Goal: Information Seeking & Learning: Learn about a topic

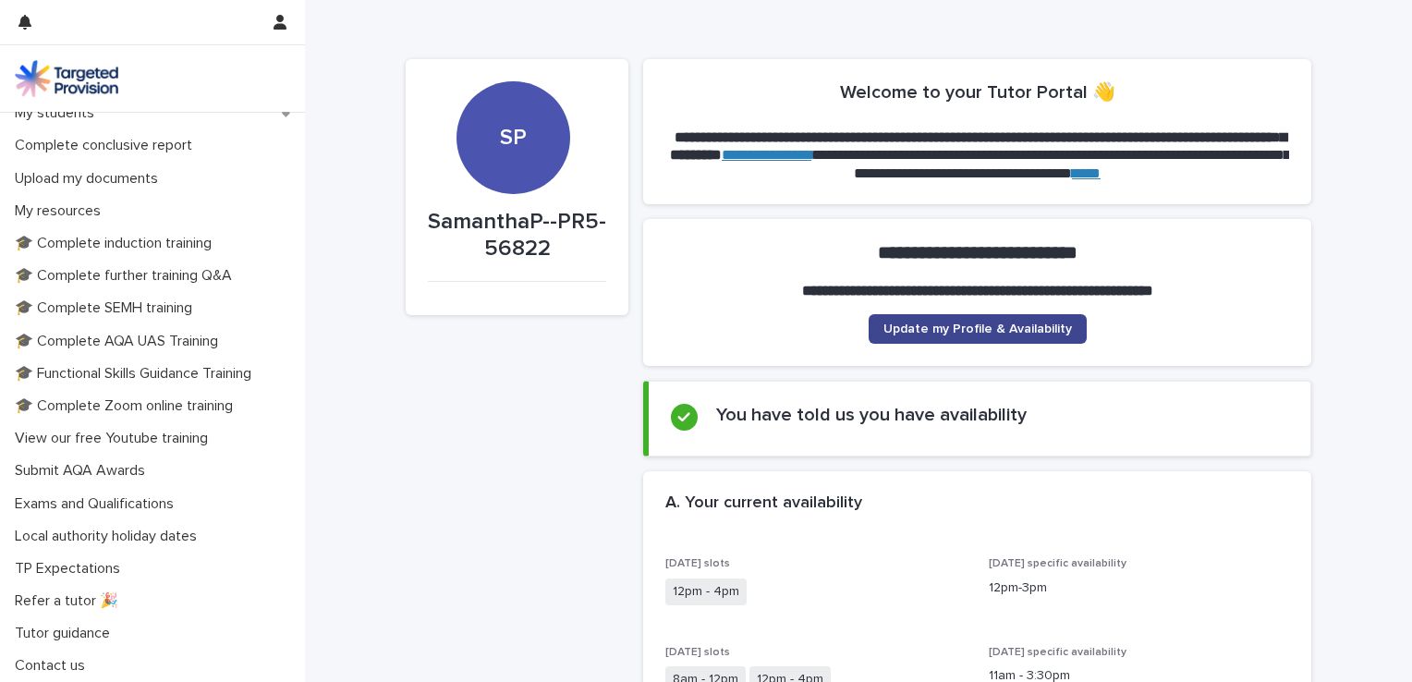
click at [953, 333] on span "Update my Profile & Availability" at bounding box center [978, 329] width 189 height 13
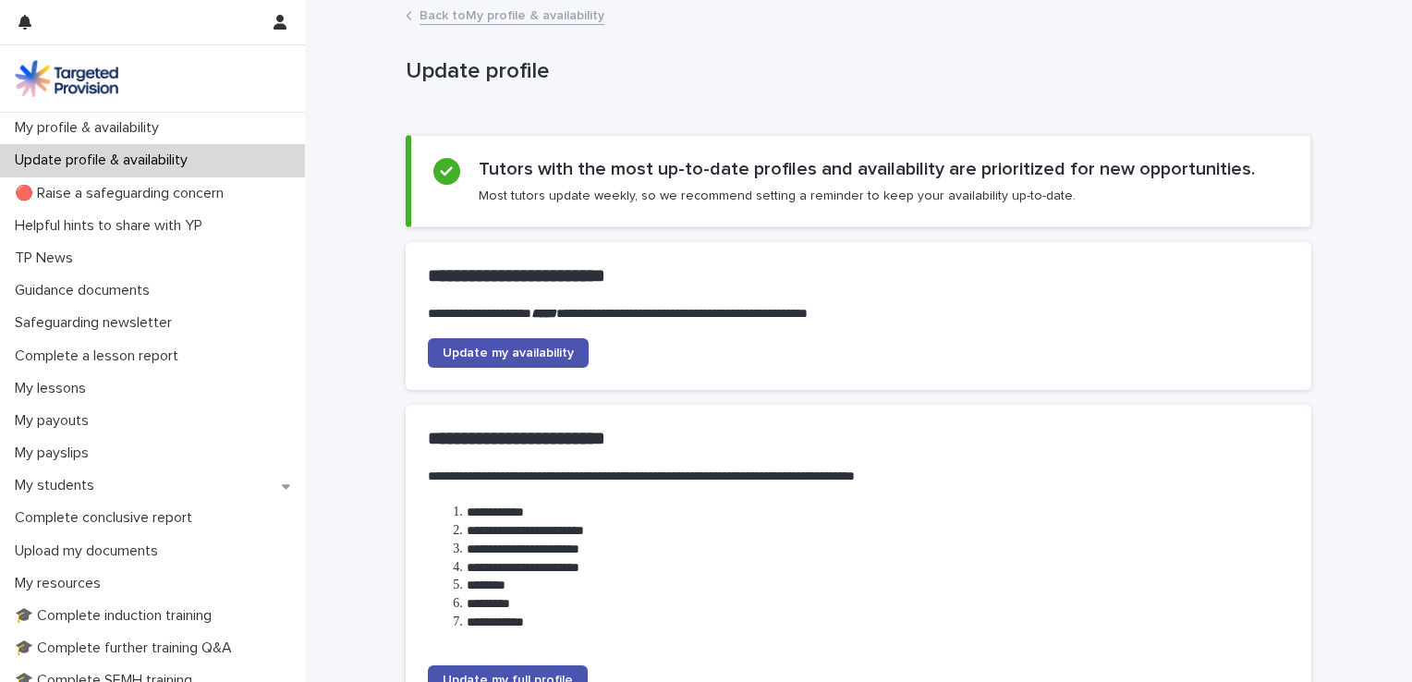
scroll to position [194, 0]
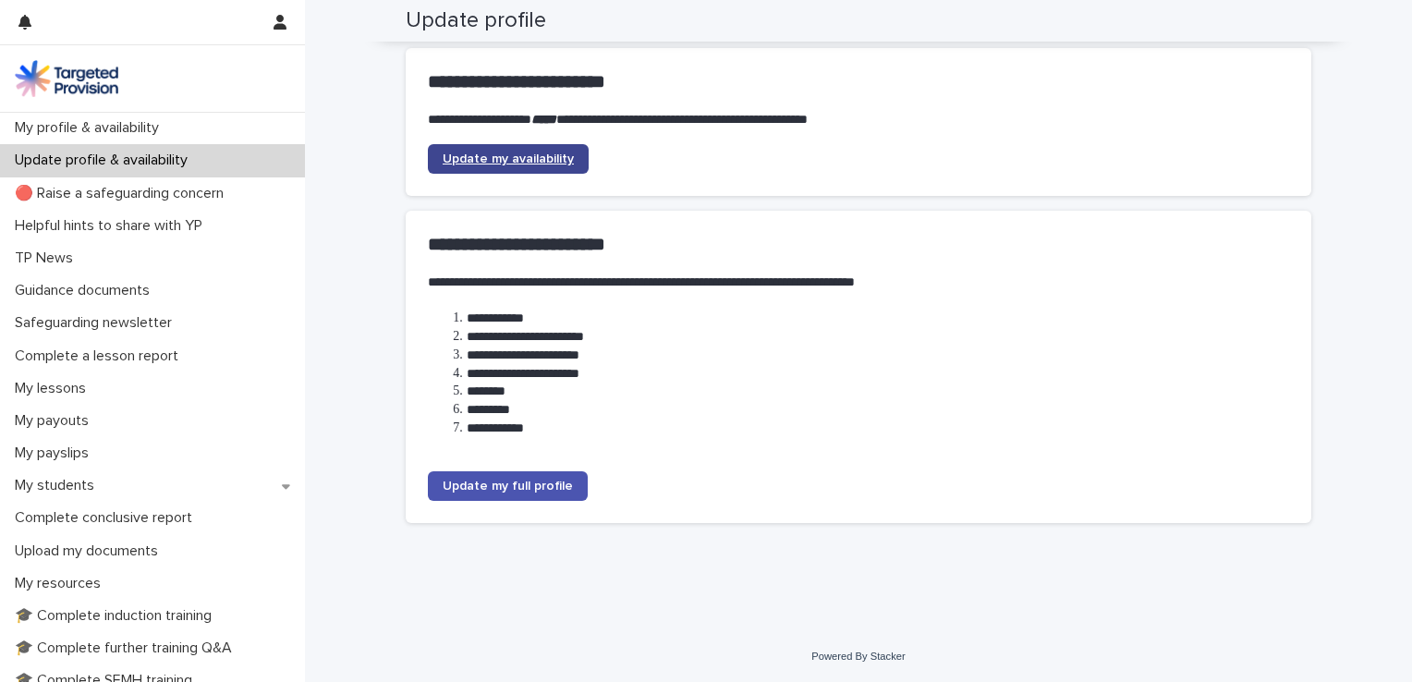
click at [516, 165] on link "Update my availability" at bounding box center [508, 159] width 161 height 30
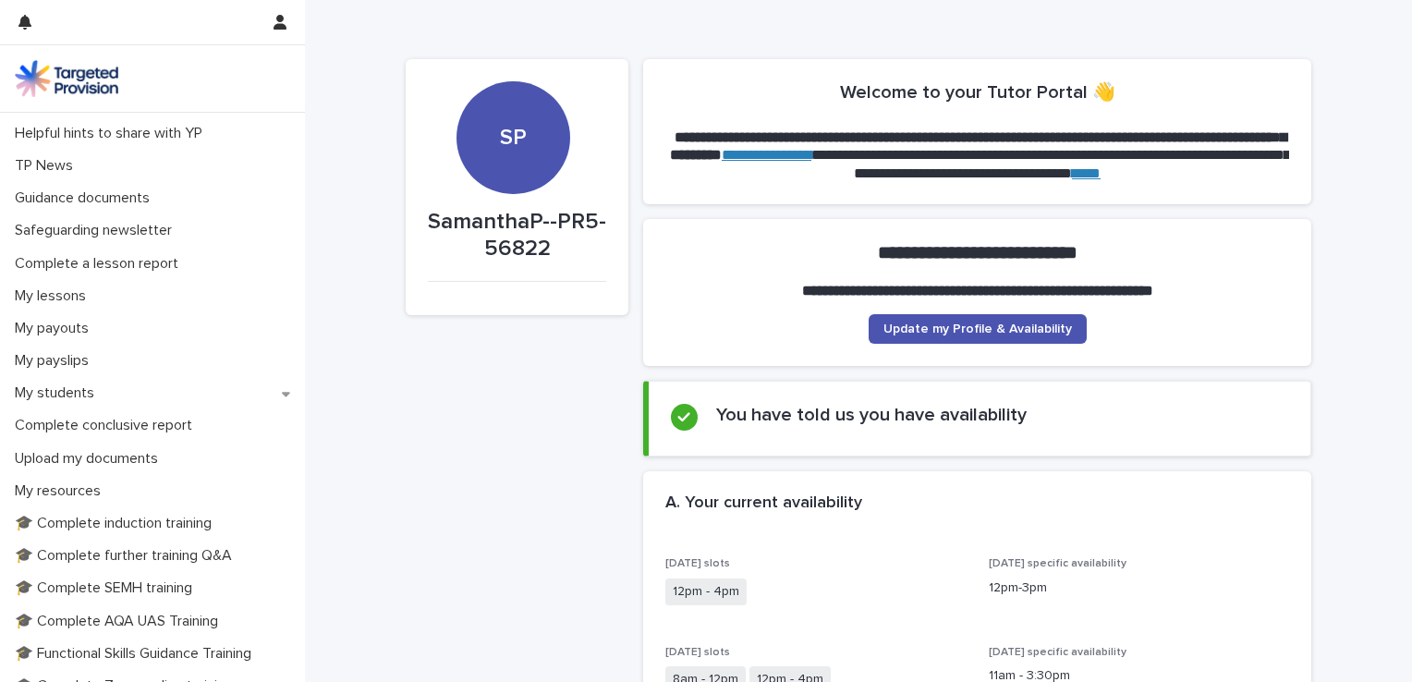
scroll to position [130, 0]
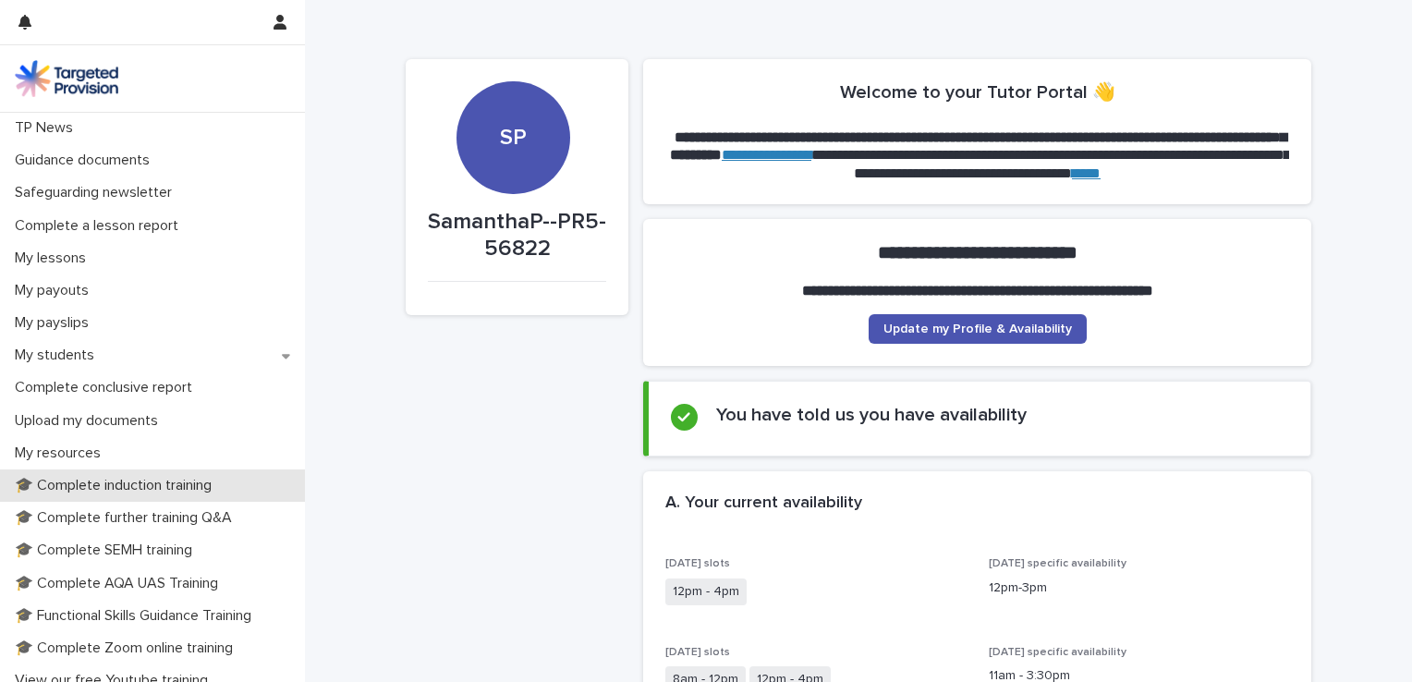
click at [166, 488] on p "🎓 Complete induction training" at bounding box center [116, 486] width 219 height 18
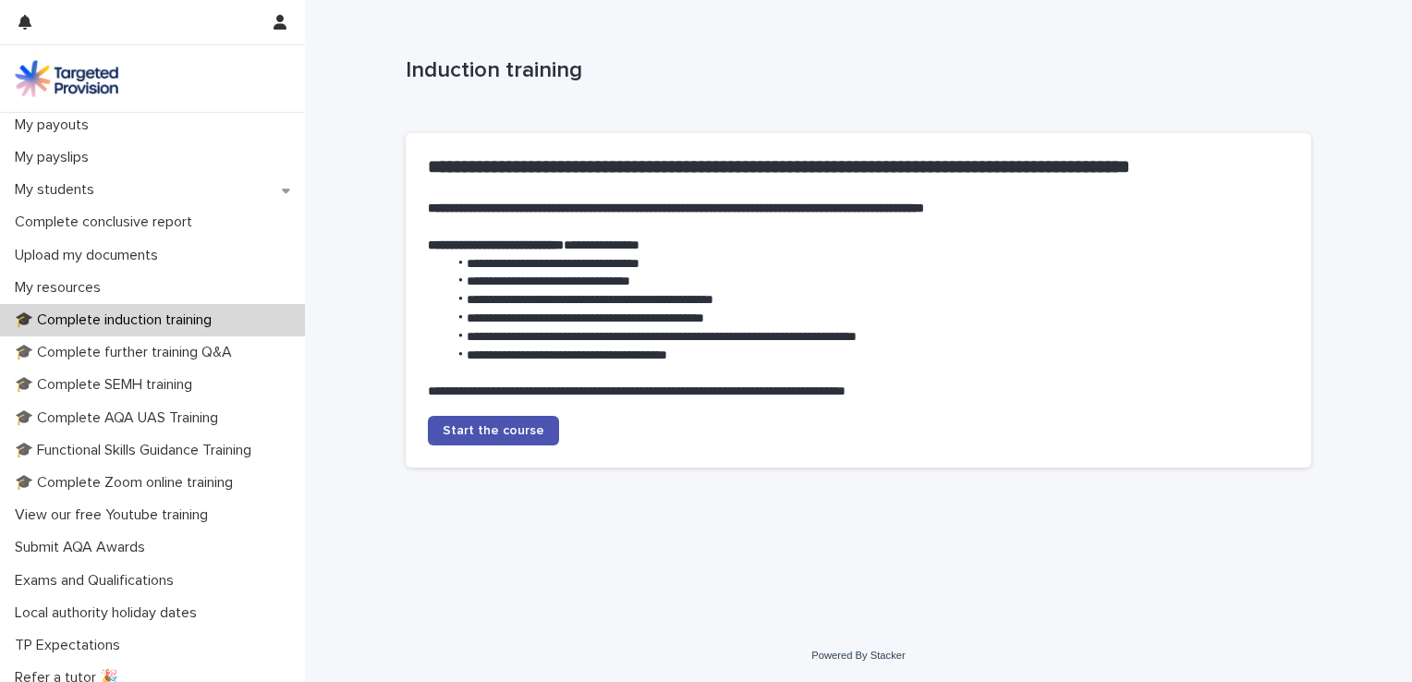
scroll to position [296, 0]
click at [181, 375] on div "🎓 Complete SEMH training" at bounding box center [152, 385] width 305 height 32
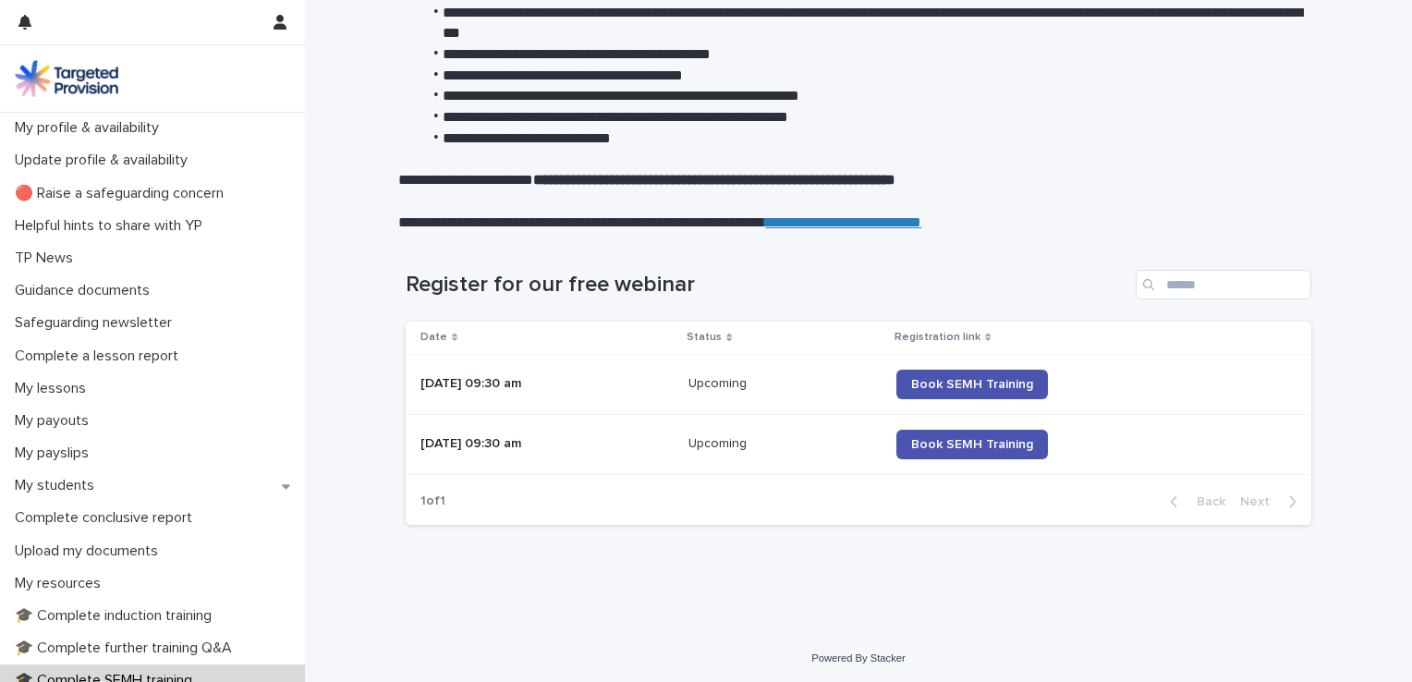
scroll to position [324, 0]
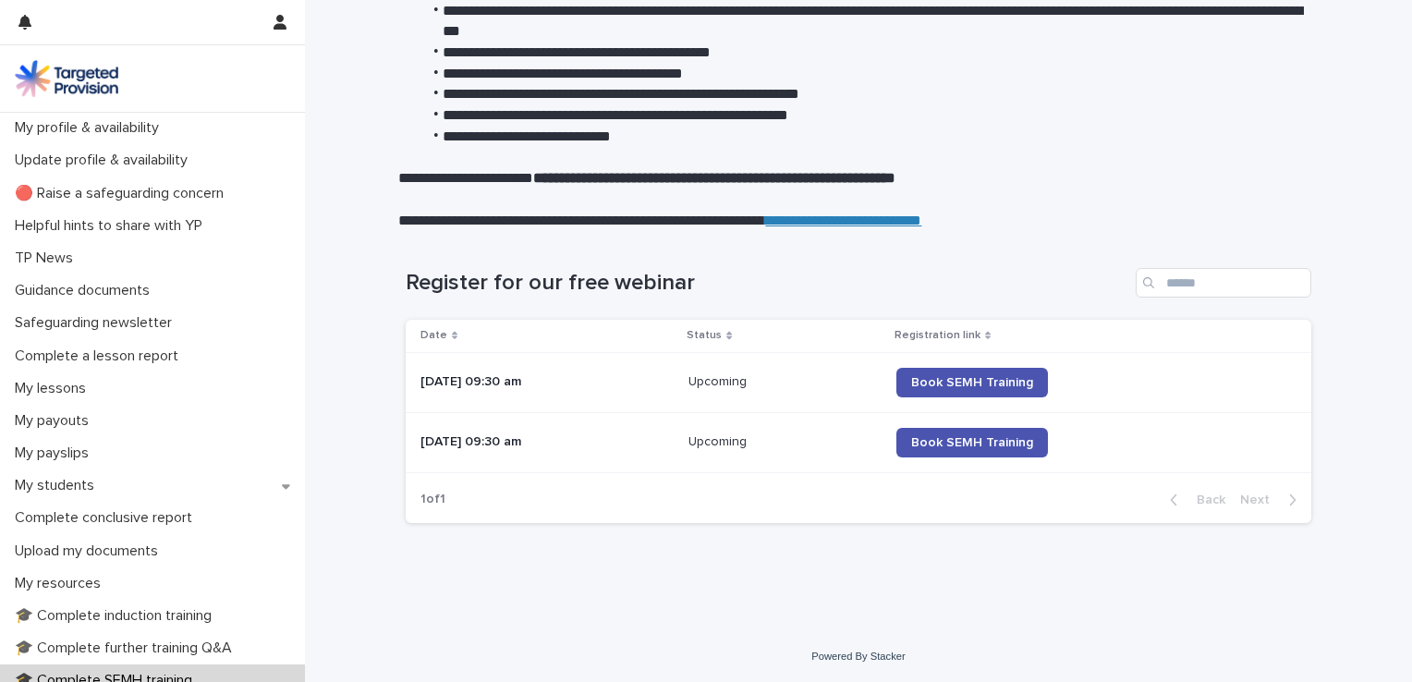
click at [852, 577] on div "Loading... Saving… Loading... Saving… Register for our free webinar Date Status…" at bounding box center [859, 407] width 924 height 352
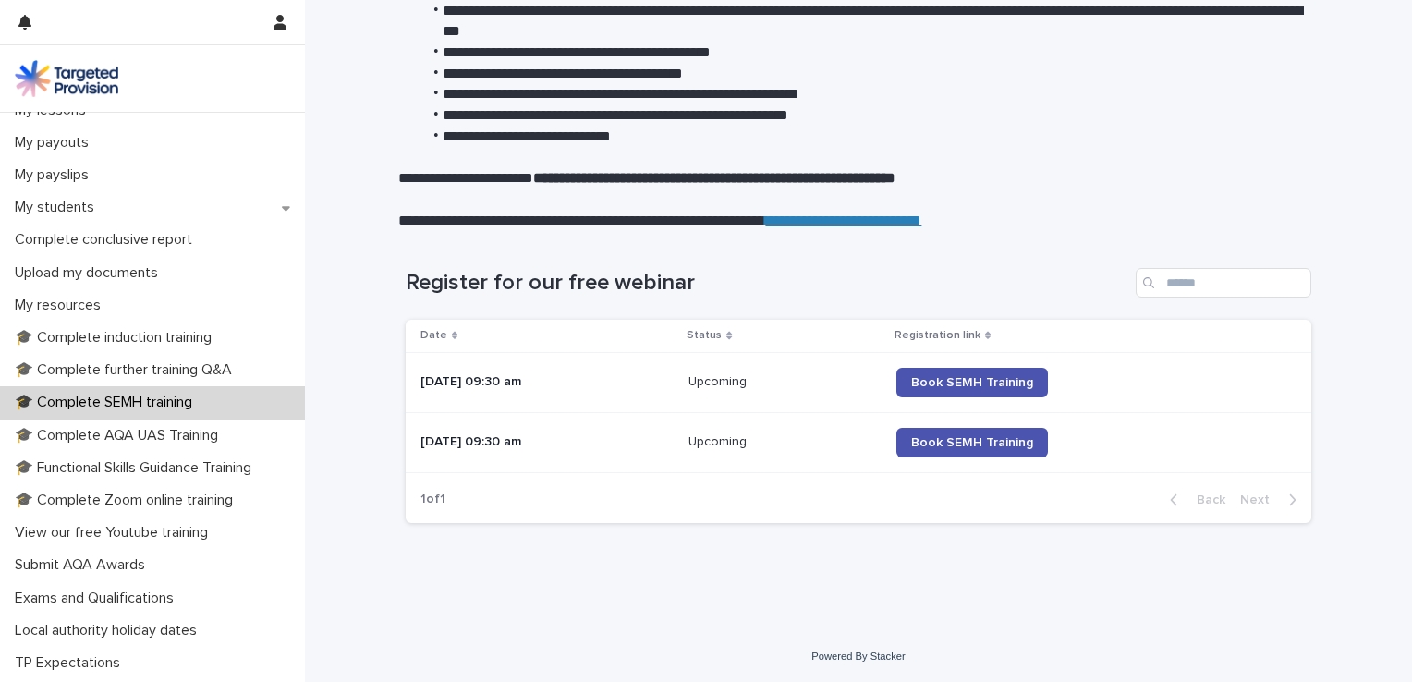
scroll to position [298, 0]
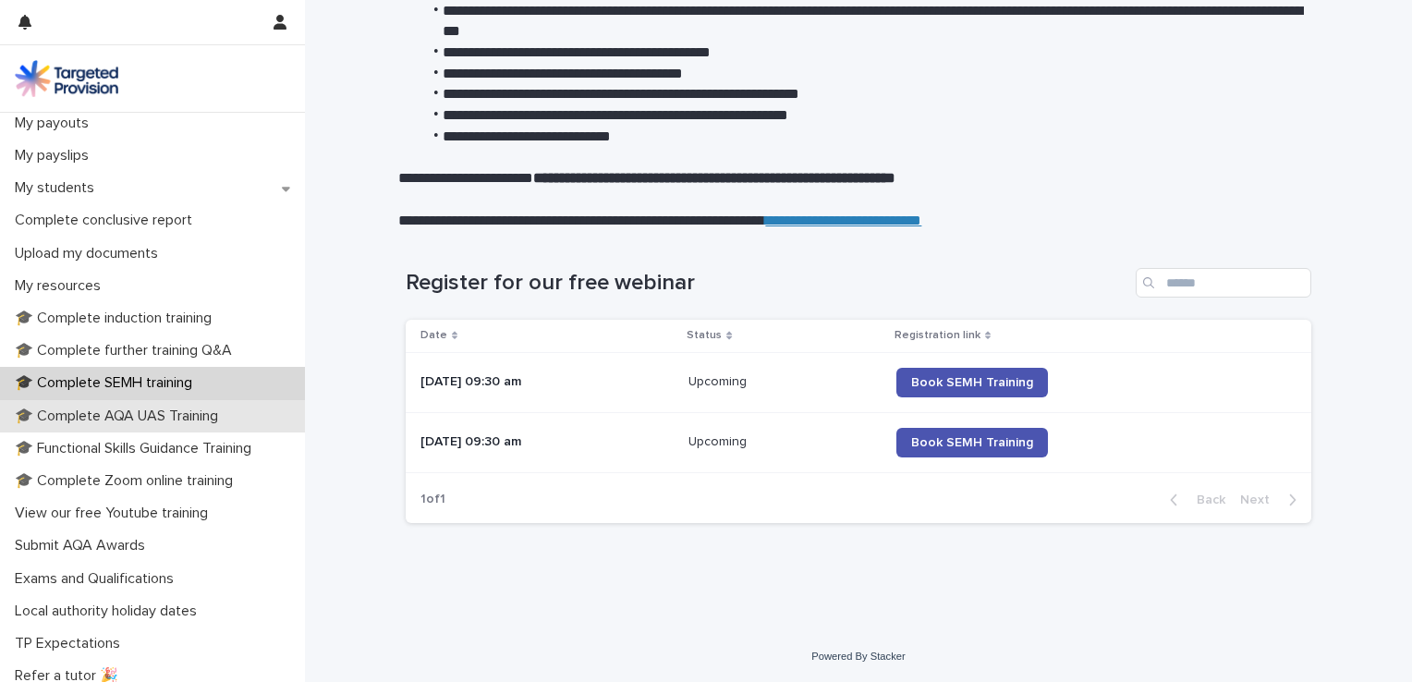
click at [206, 412] on p "🎓 Complete AQA UAS Training" at bounding box center [120, 417] width 226 height 18
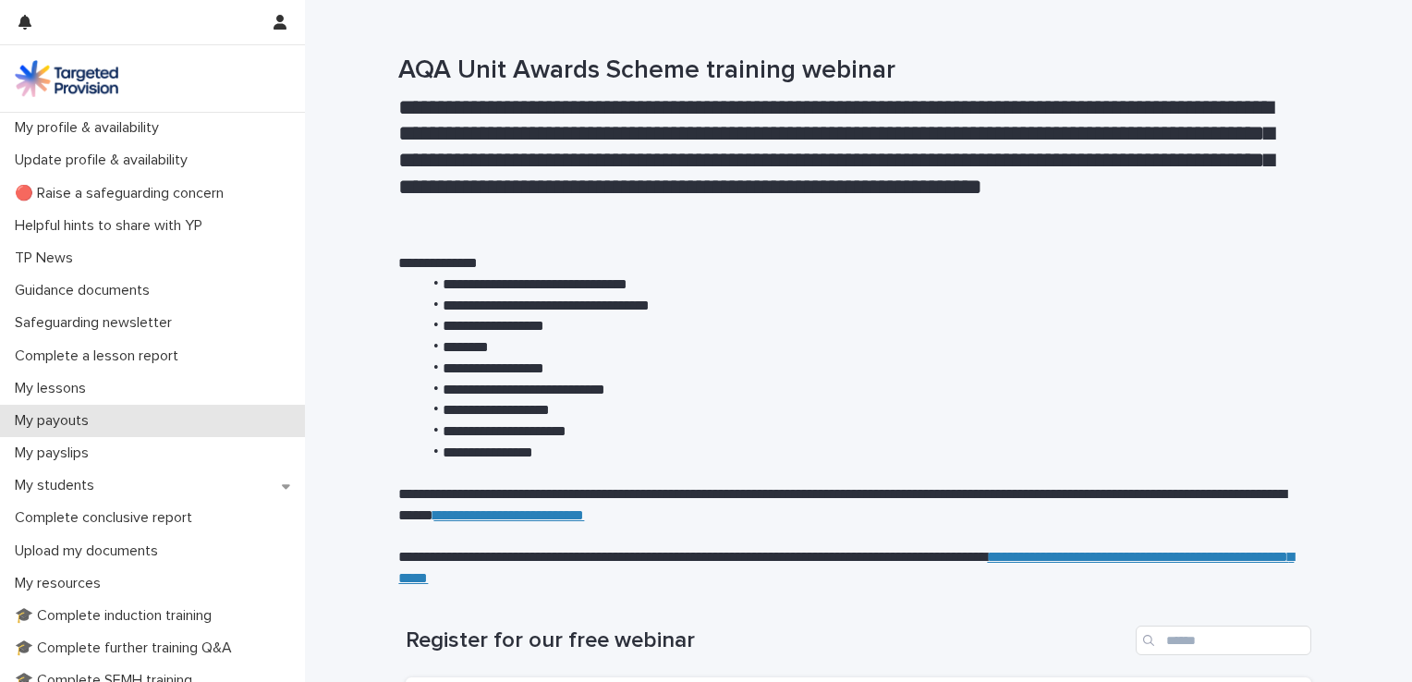
click at [217, 415] on div "My payouts" at bounding box center [152, 421] width 305 height 32
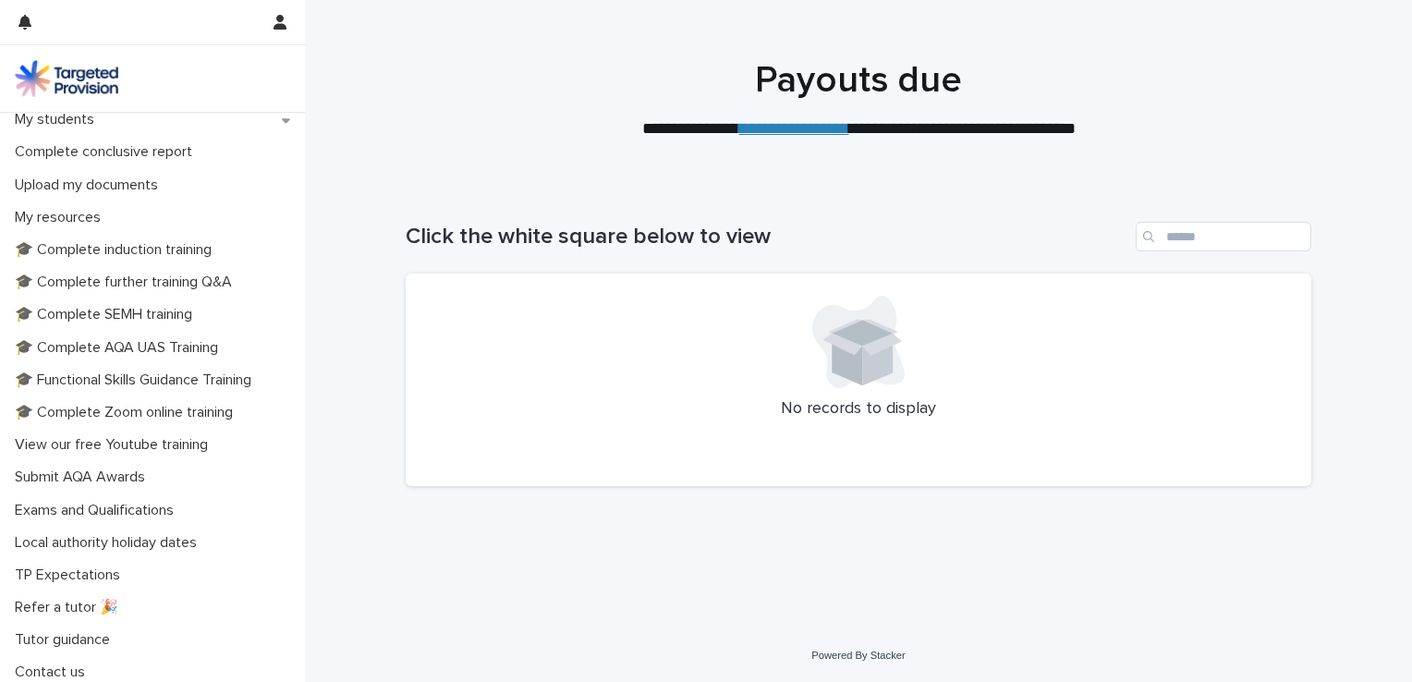
scroll to position [373, 0]
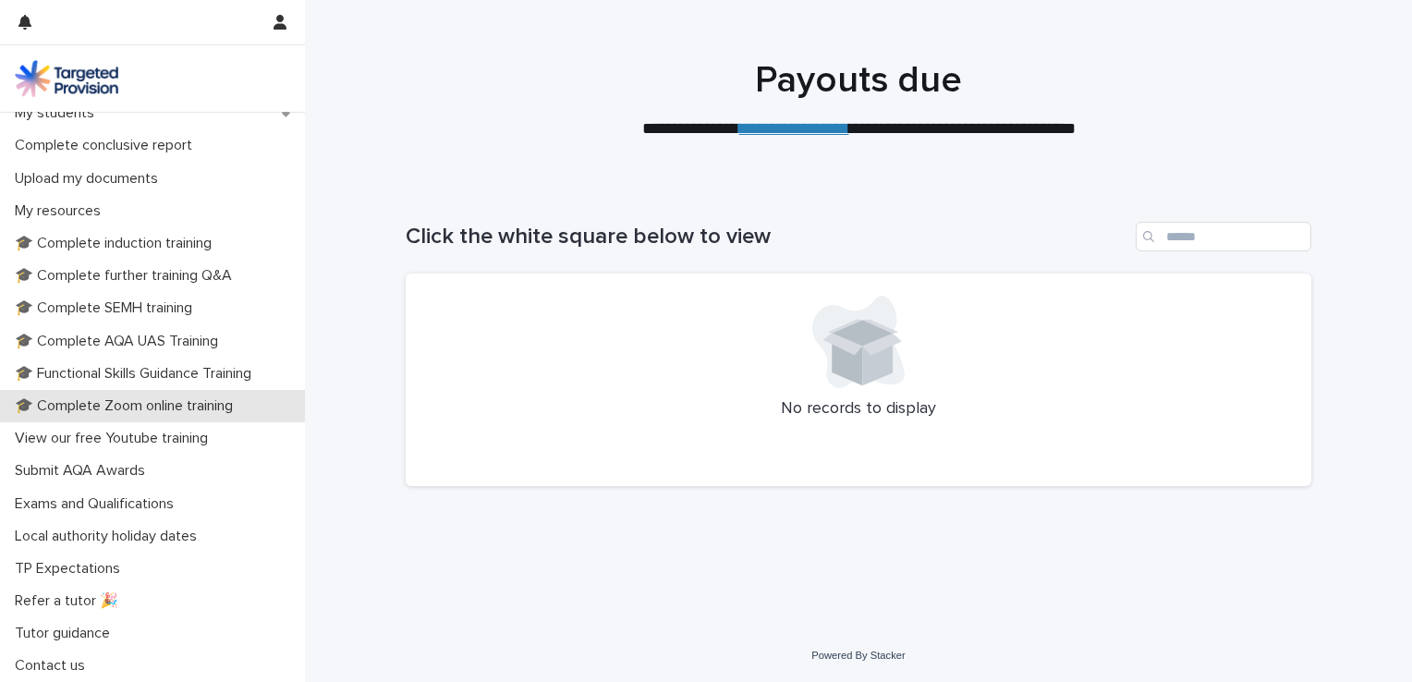
click at [181, 405] on p "🎓 Complete Zoom online training" at bounding box center [127, 406] width 240 height 18
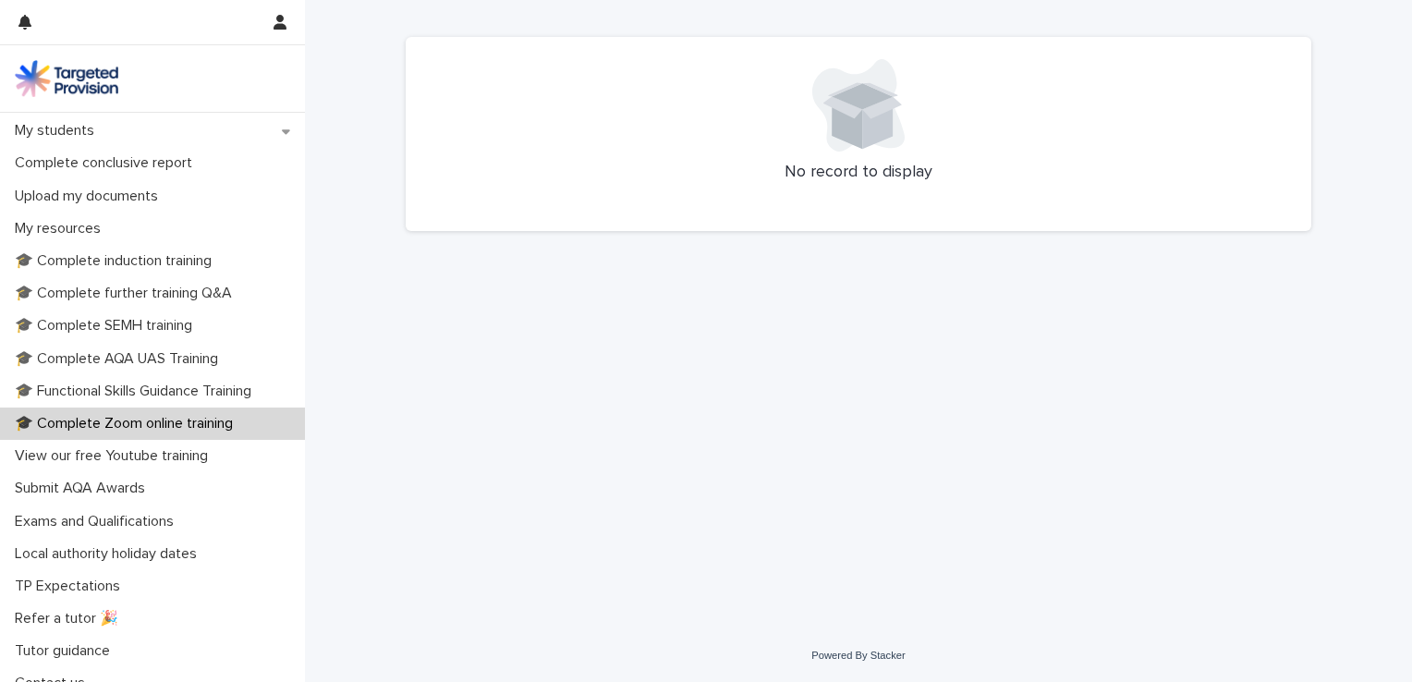
scroll to position [373, 0]
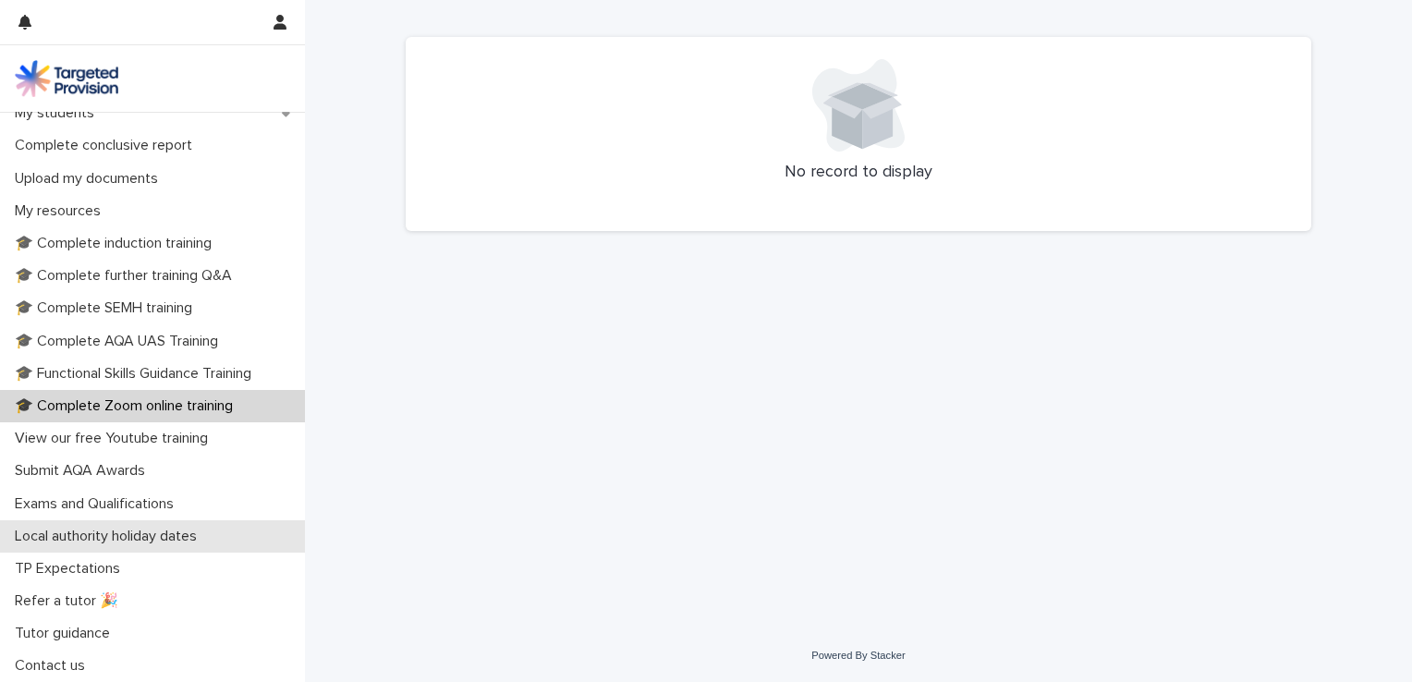
click at [177, 540] on p "Local authority holiday dates" at bounding box center [109, 537] width 204 height 18
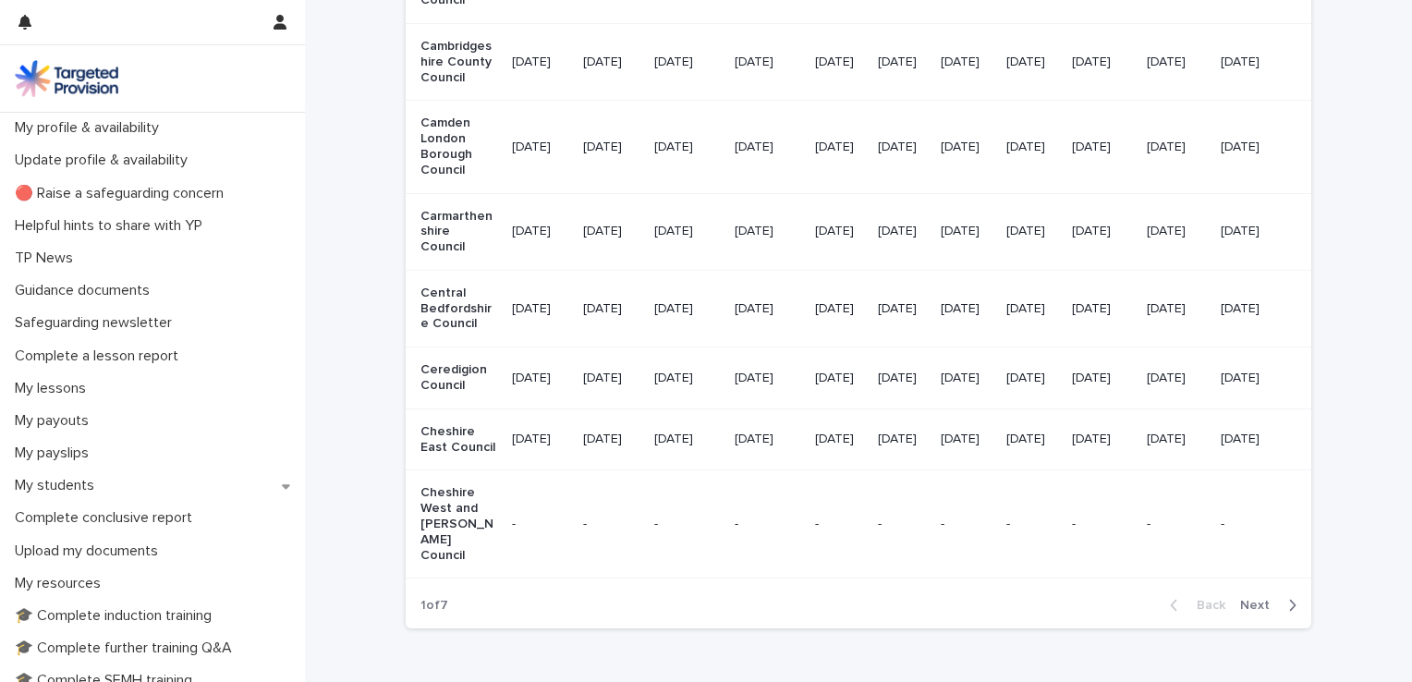
scroll to position [0, 103]
click at [1254, 612] on span "Next" at bounding box center [1260, 605] width 41 height 13
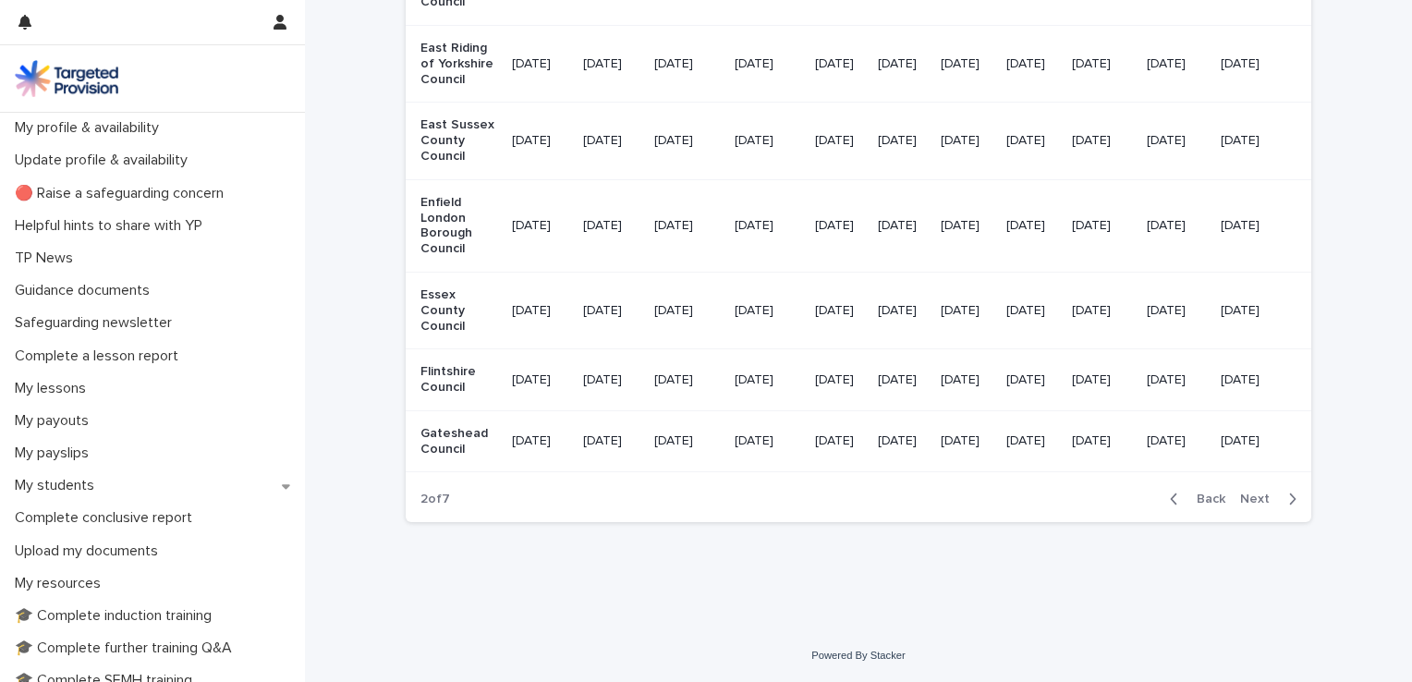
scroll to position [0, 102]
click at [1252, 506] on span "Next" at bounding box center [1260, 499] width 41 height 13
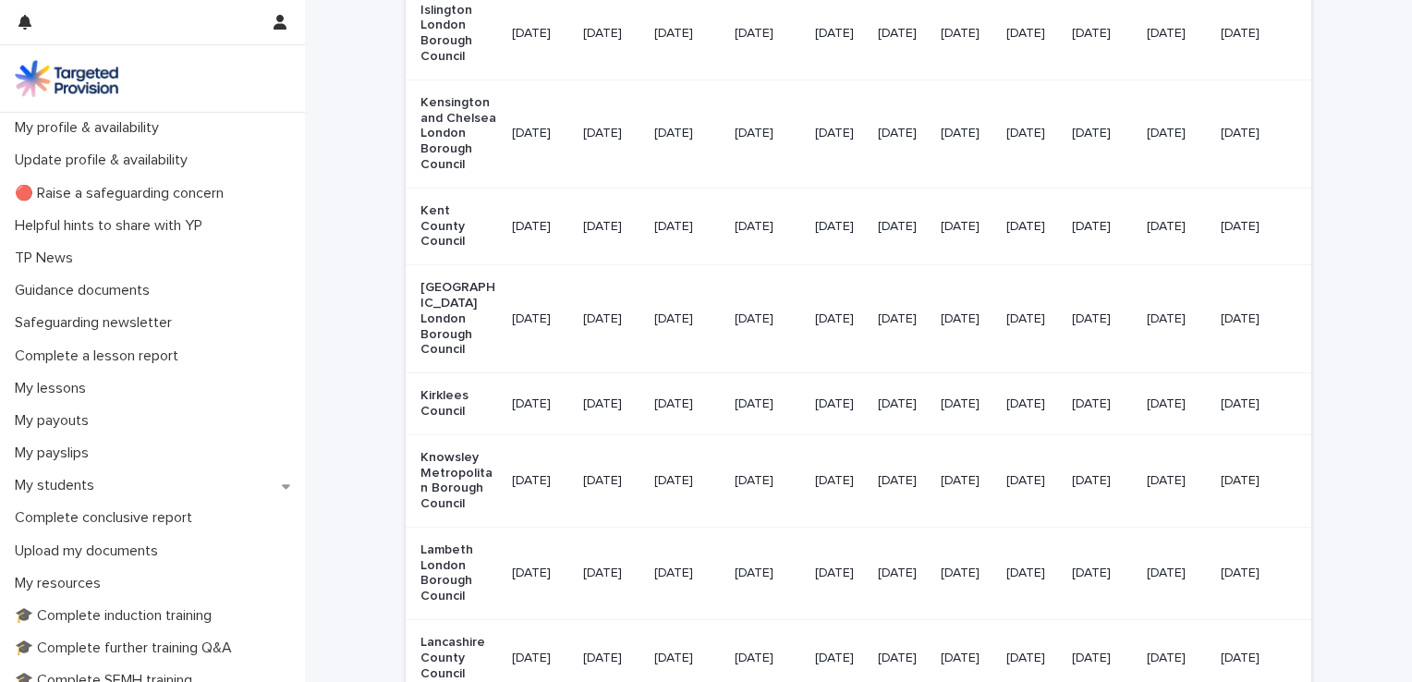
scroll to position [1756, 0]
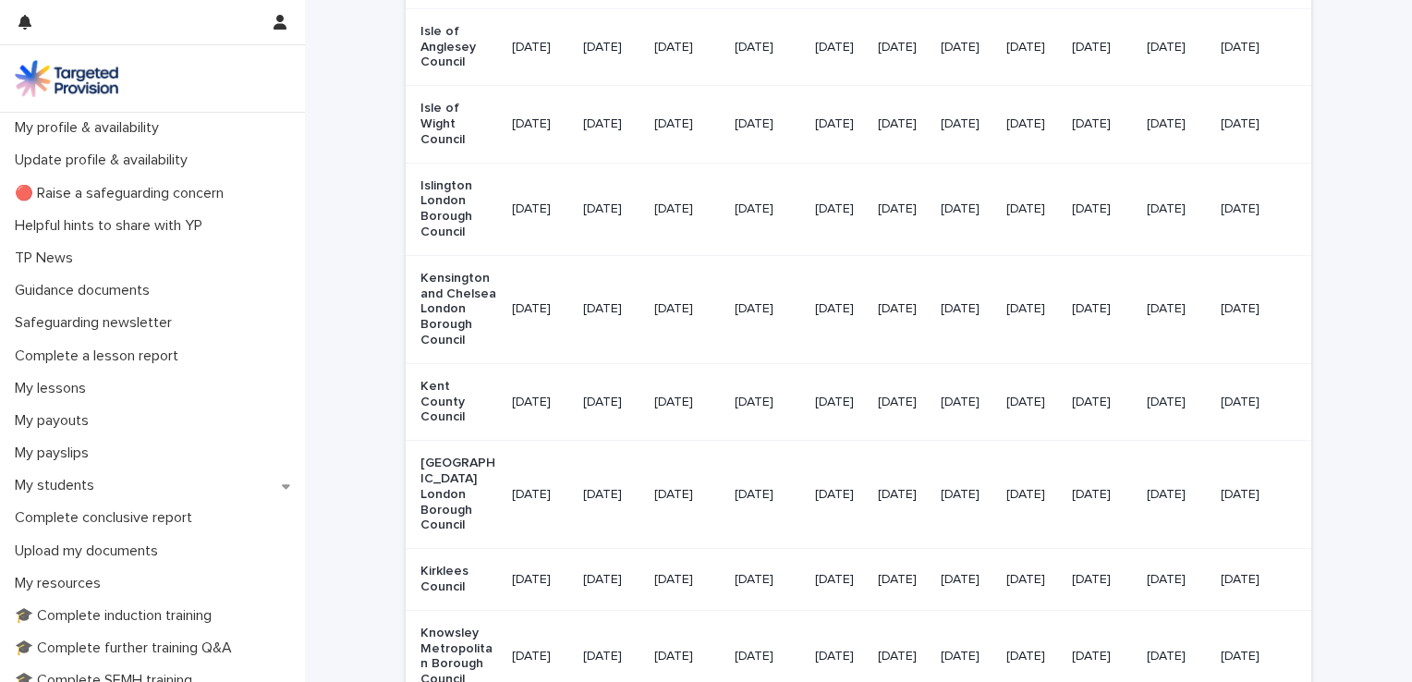
drag, startPoint x: 307, startPoint y: 441, endPoint x: 318, endPoint y: 493, distance: 52.9
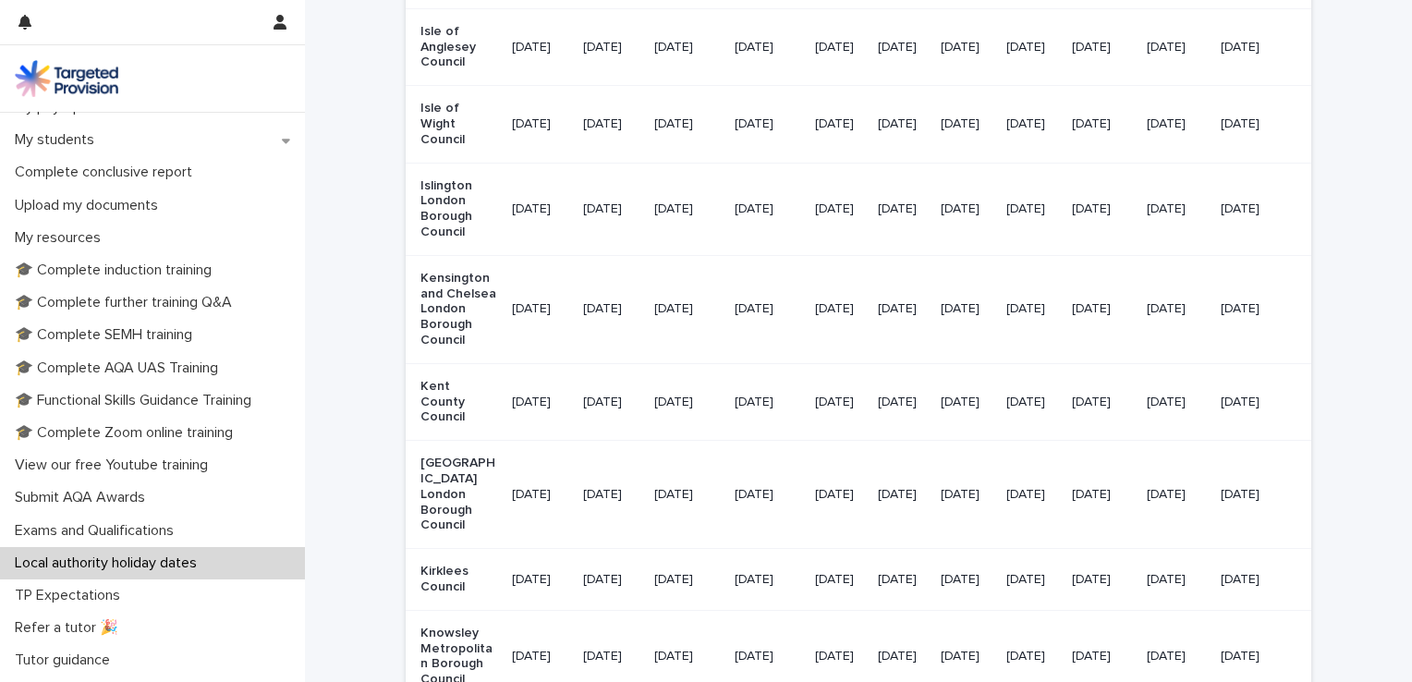
scroll to position [373, 0]
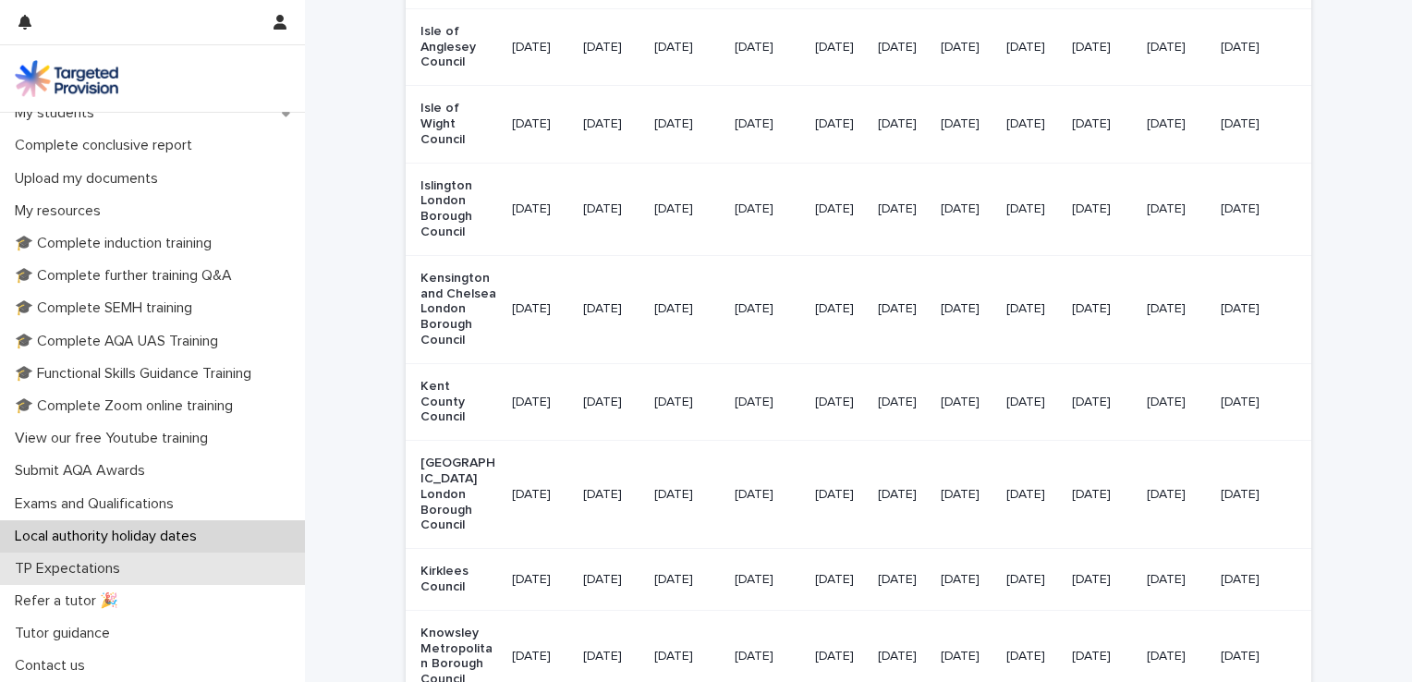
click at [139, 577] on div "TP Expectations" at bounding box center [152, 569] width 305 height 32
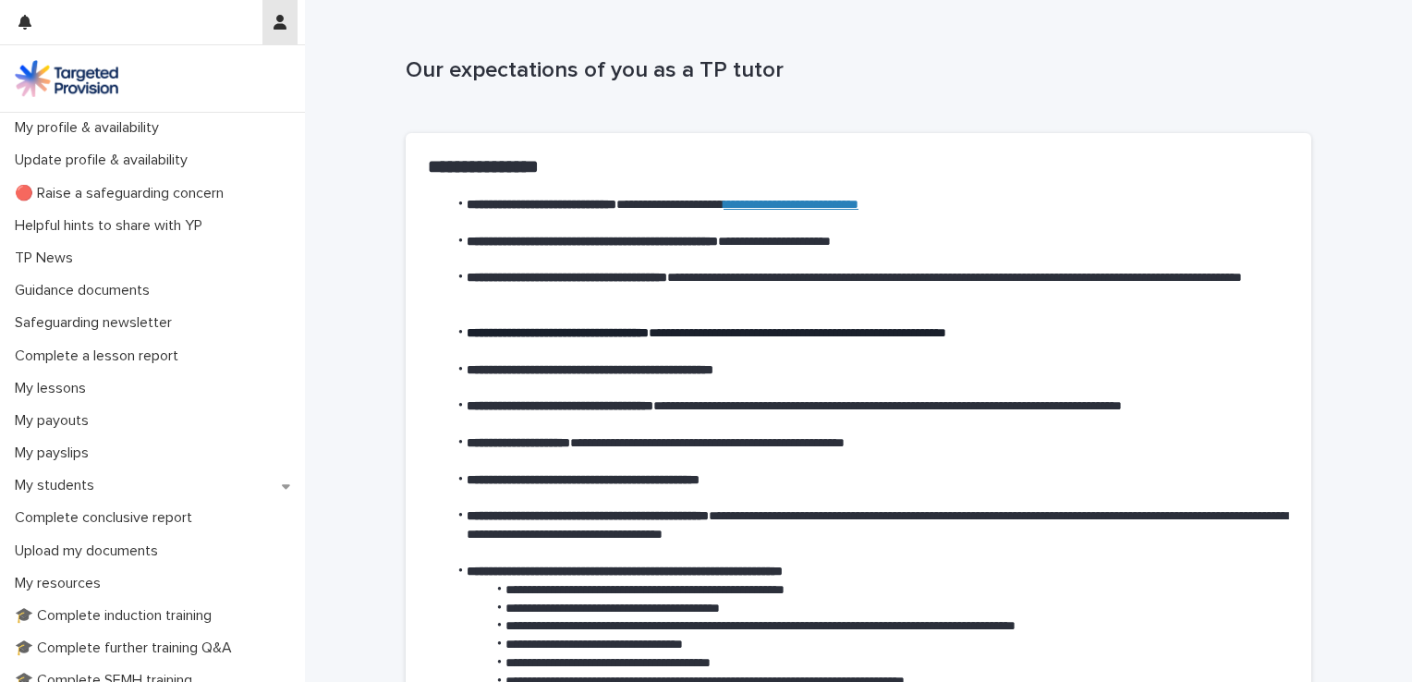
click at [281, 26] on icon "button" at bounding box center [280, 22] width 13 height 15
click at [384, 92] on div at bounding box center [706, 341] width 1412 height 682
